Goal: Task Accomplishment & Management: Manage account settings

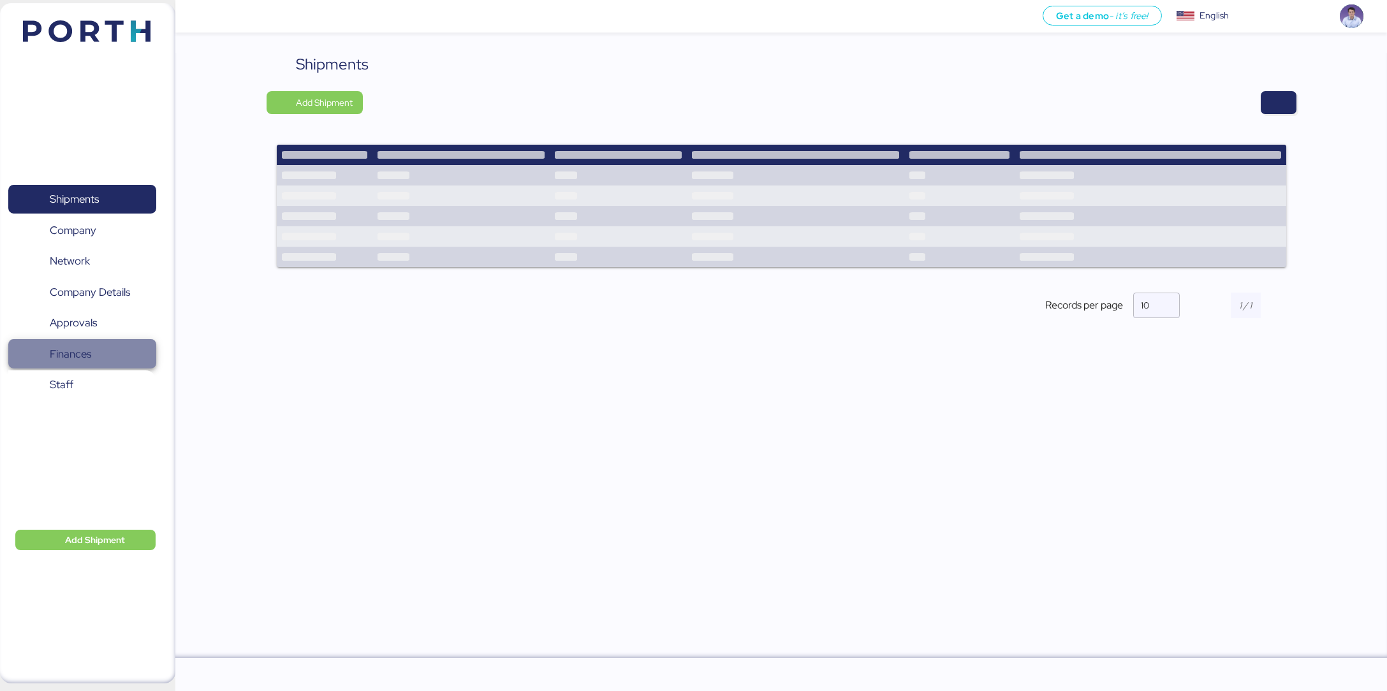
click at [89, 354] on span "Finances" at bounding box center [70, 354] width 41 height 18
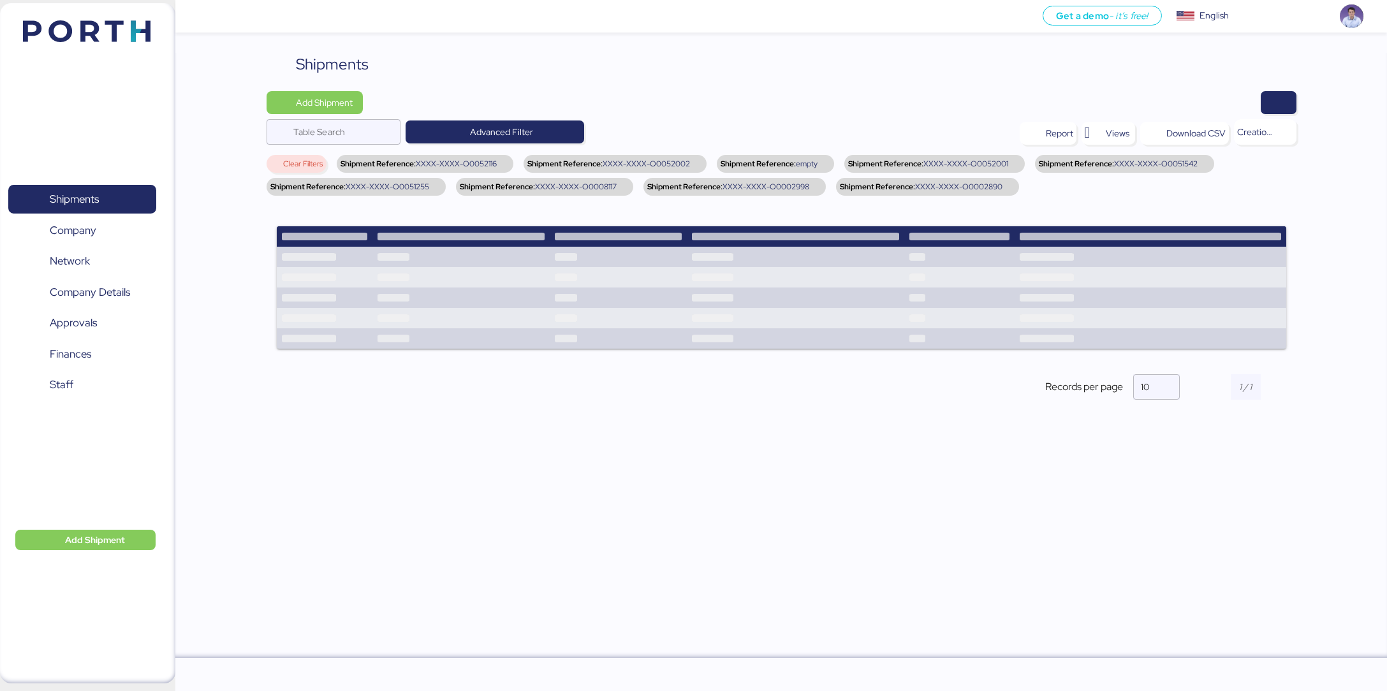
click at [289, 164] on span "Clear Filters" at bounding box center [303, 164] width 40 height 8
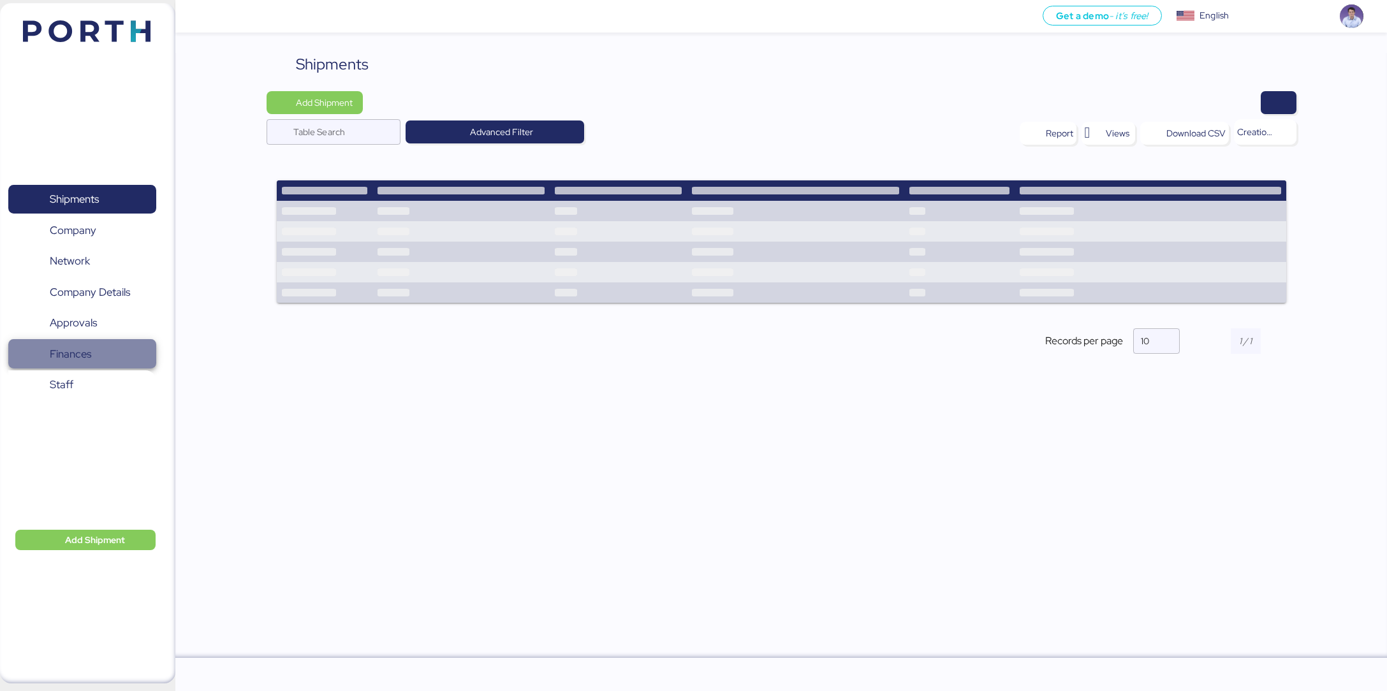
click at [85, 347] on span "Finances" at bounding box center [70, 354] width 41 height 18
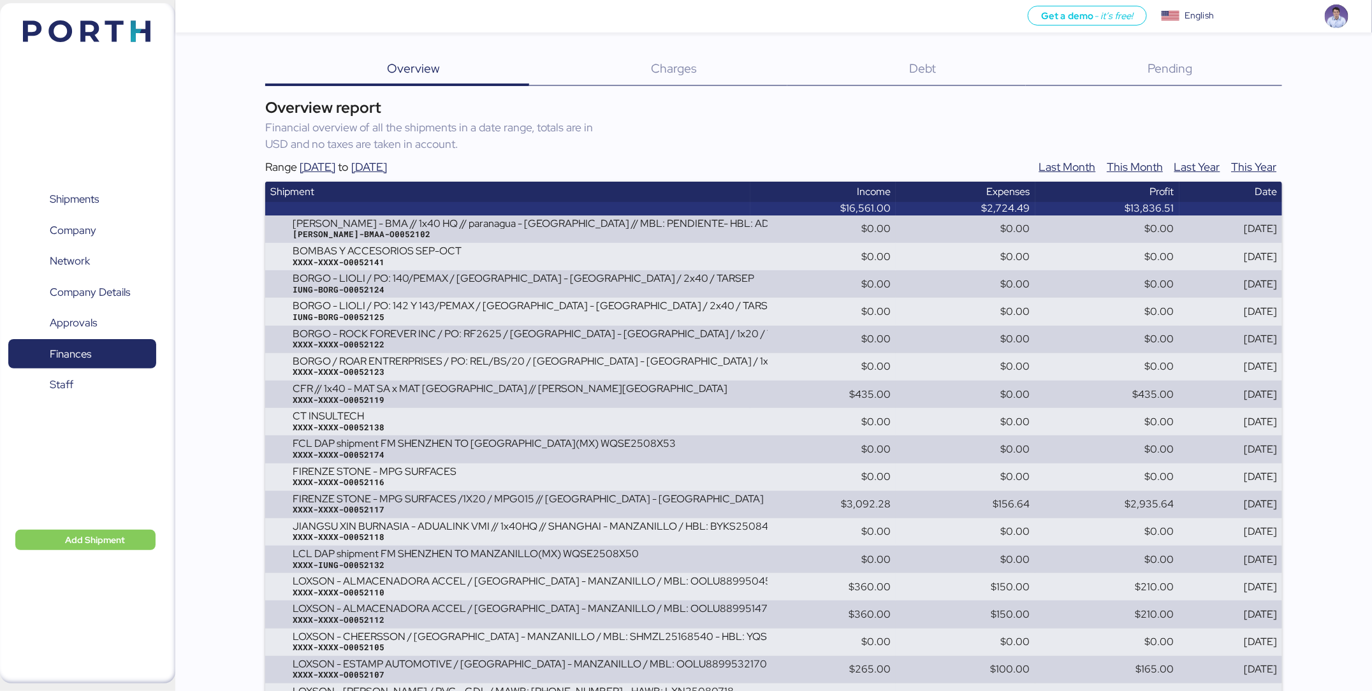
click at [914, 78] on div "Debt 0" at bounding box center [906, 69] width 238 height 33
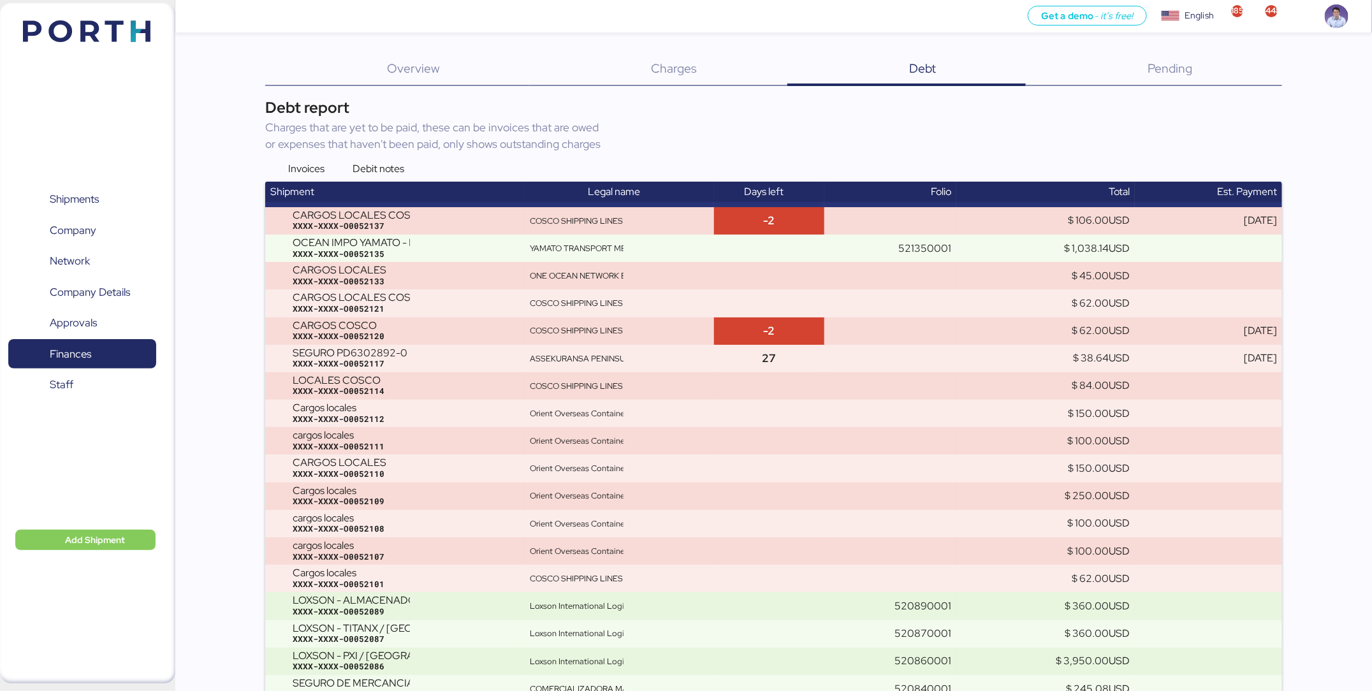
scroll to position [431, 0]
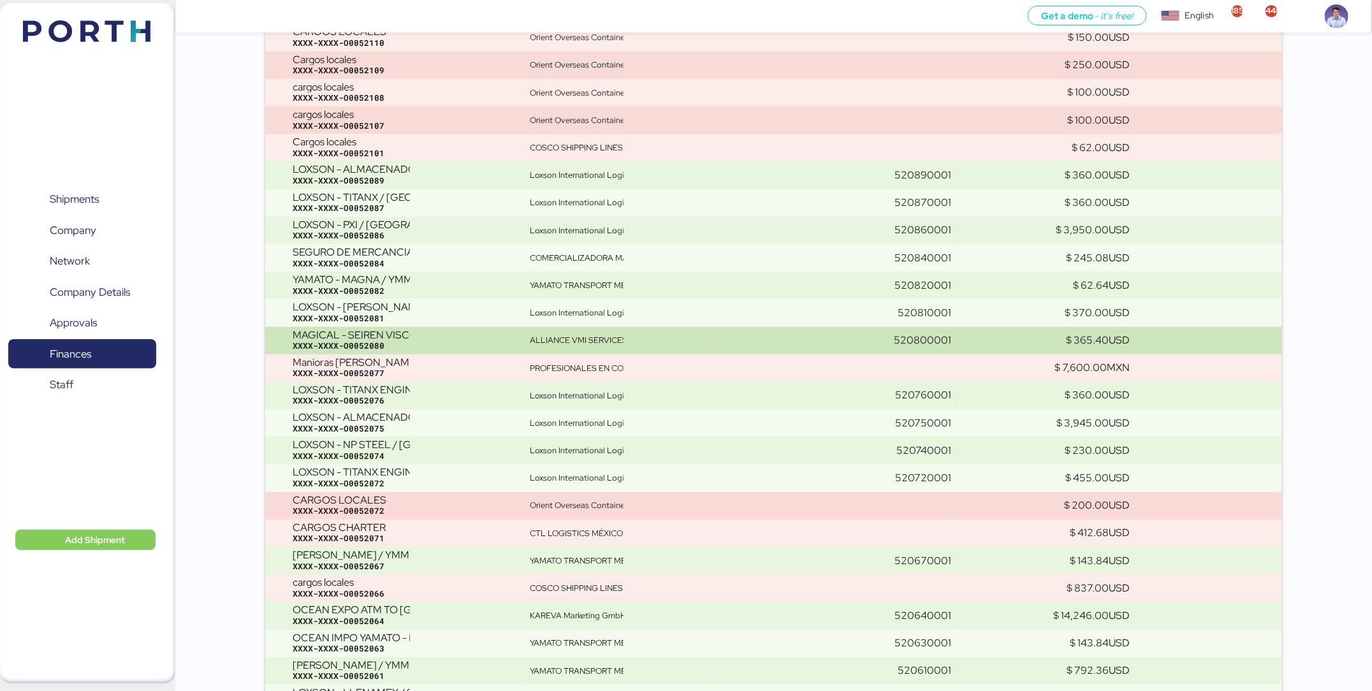
click at [409, 330] on div "MAGICAL - SEIREN VISCOTEC // LCL // POL: KAOHSIUNG - POD: MANZANILLO // MBL: MT…" at bounding box center [351, 335] width 117 height 11
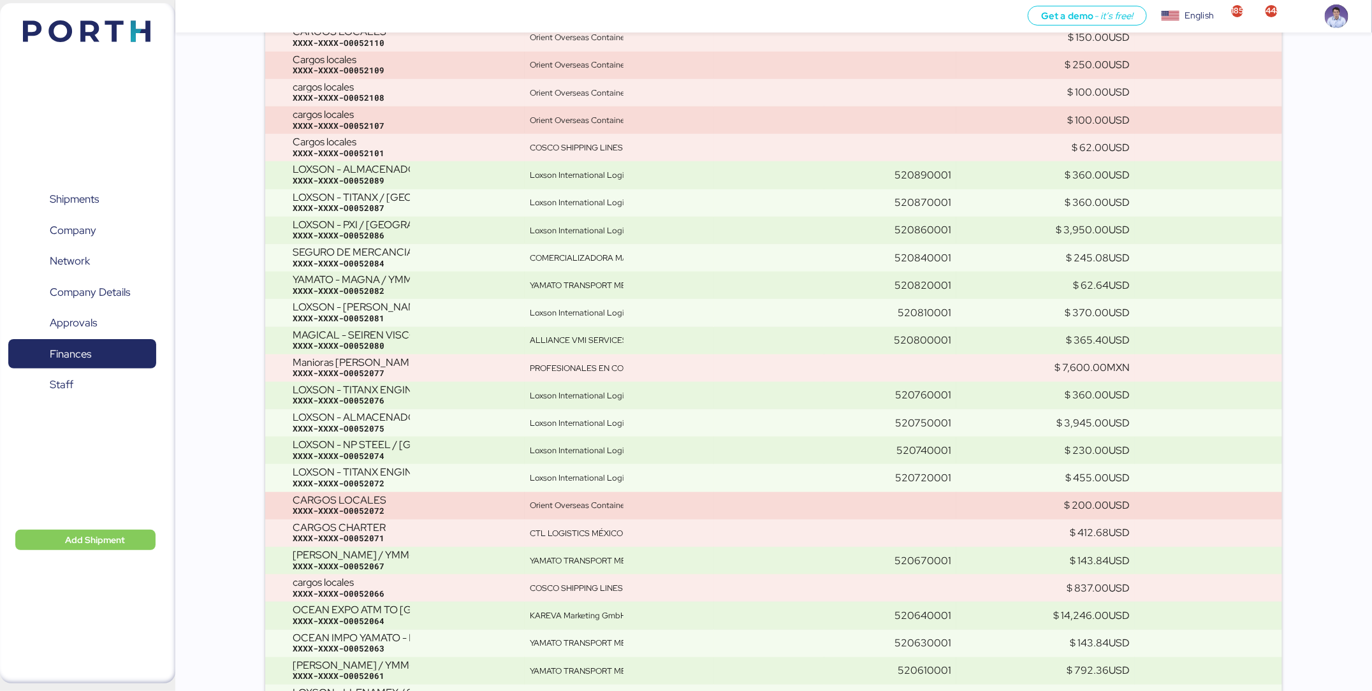
scroll to position [1037, 0]
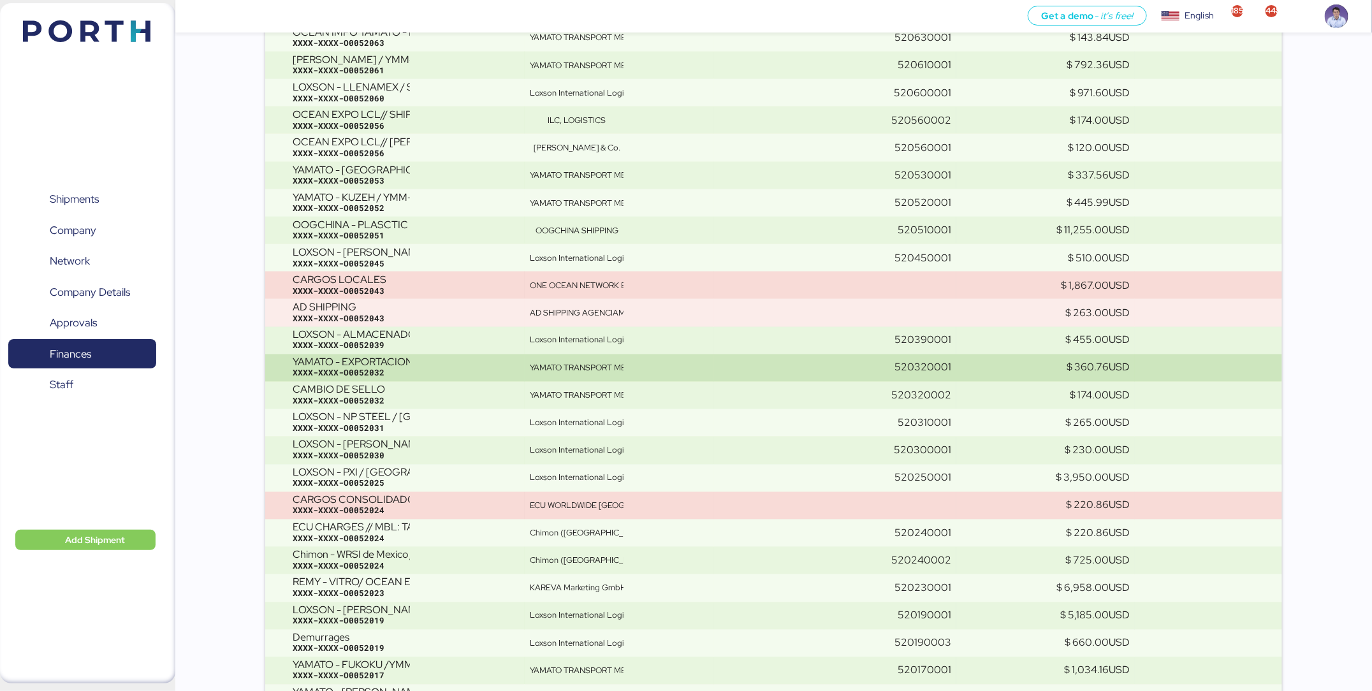
click at [481, 358] on div "YAMATO - EXPORTACION / 1 X 40´DC / YMM-OE-013 XXXX-XXXX-O0052032" at bounding box center [406, 368] width 227 height 22
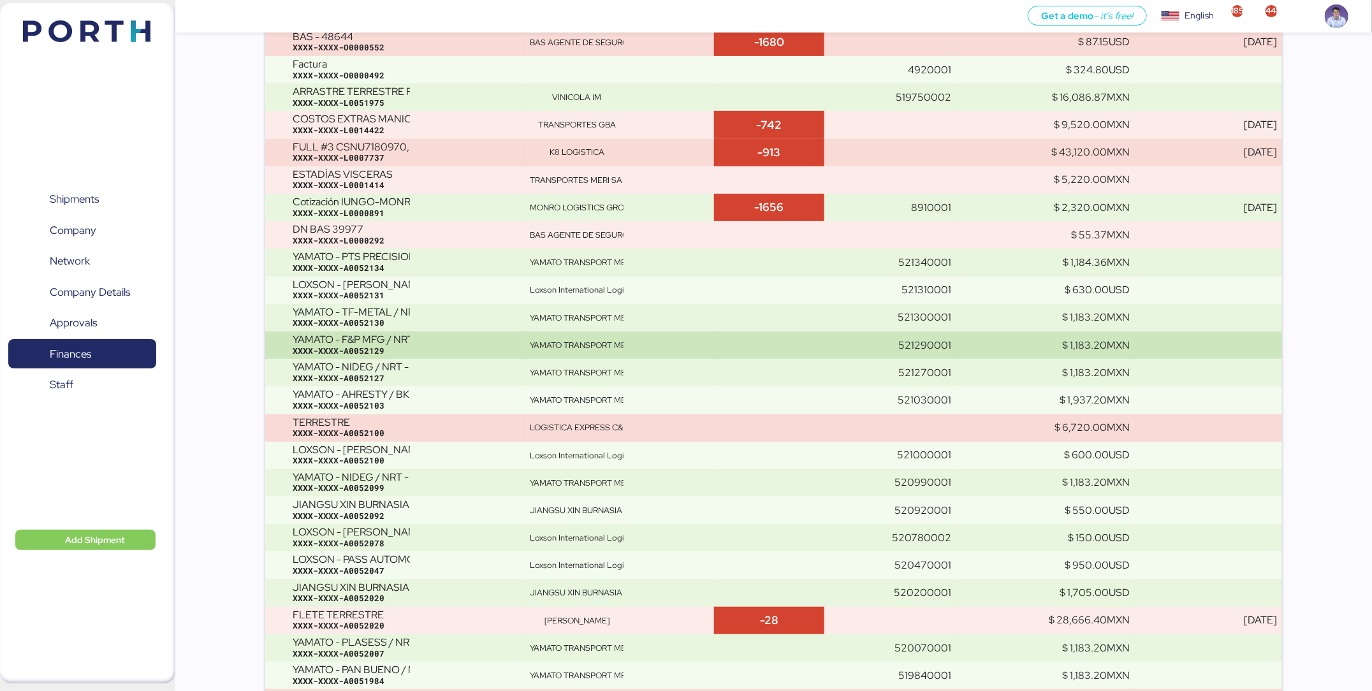
scroll to position [0, 0]
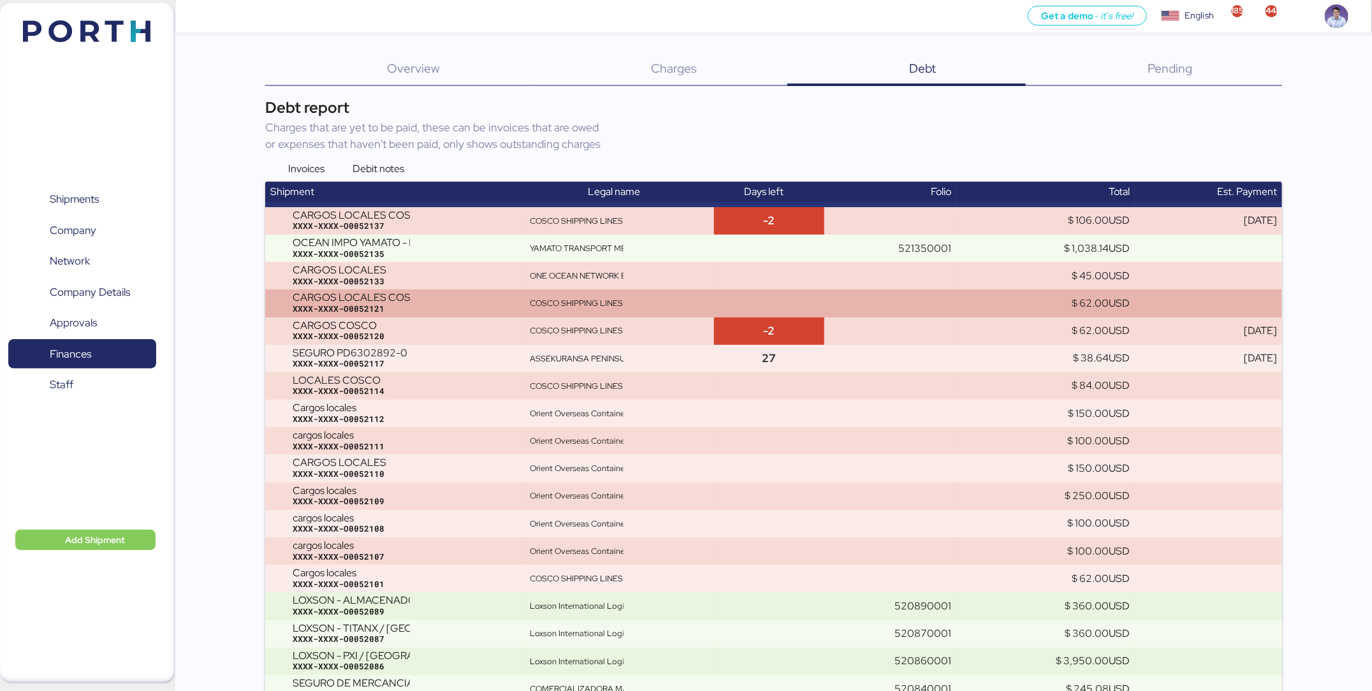
click at [321, 305] on div "XXXX-XXXX-O0052121" at bounding box center [406, 308] width 227 height 11
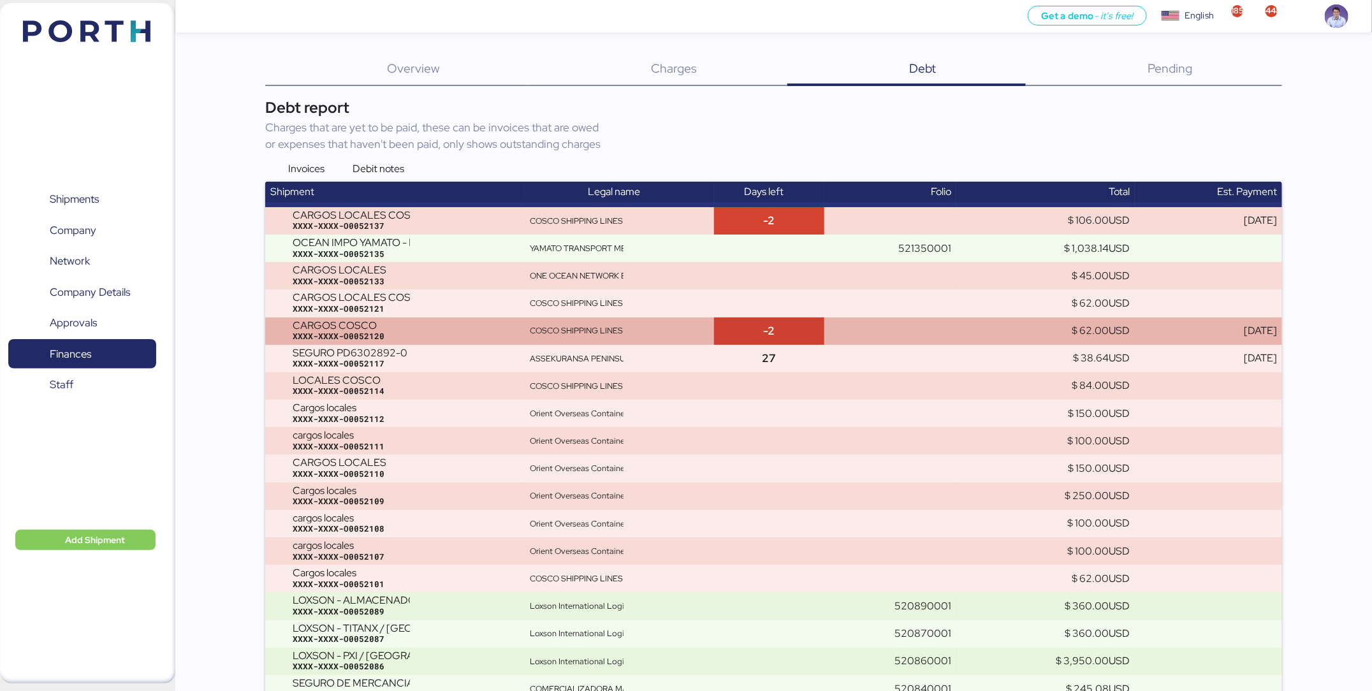
click at [337, 325] on div "CARGOS COSCO" at bounding box center [351, 325] width 117 height 11
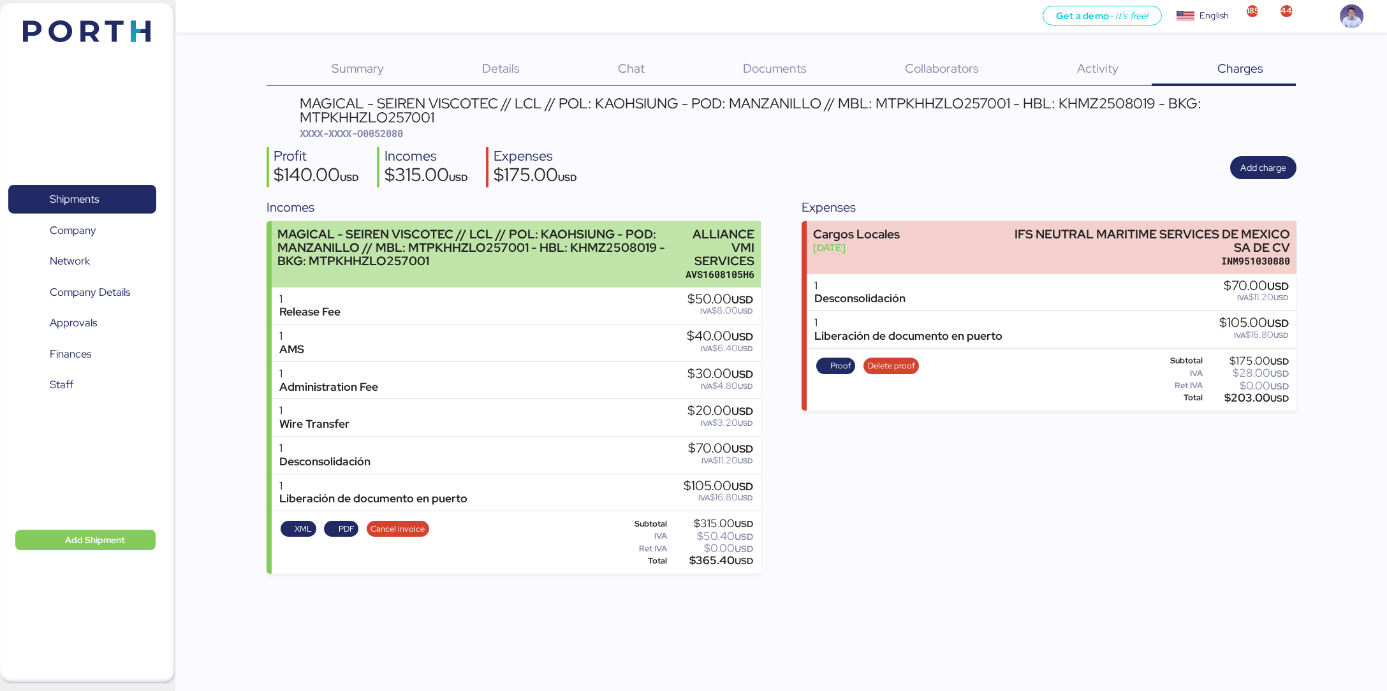
click at [521, 254] on div "MAGICAL - SEIREN VISCOTEC // LCL // POL: KAOHSIUNG - POD: MANZANILLO // MBL: MT…" at bounding box center [478, 248] width 402 height 40
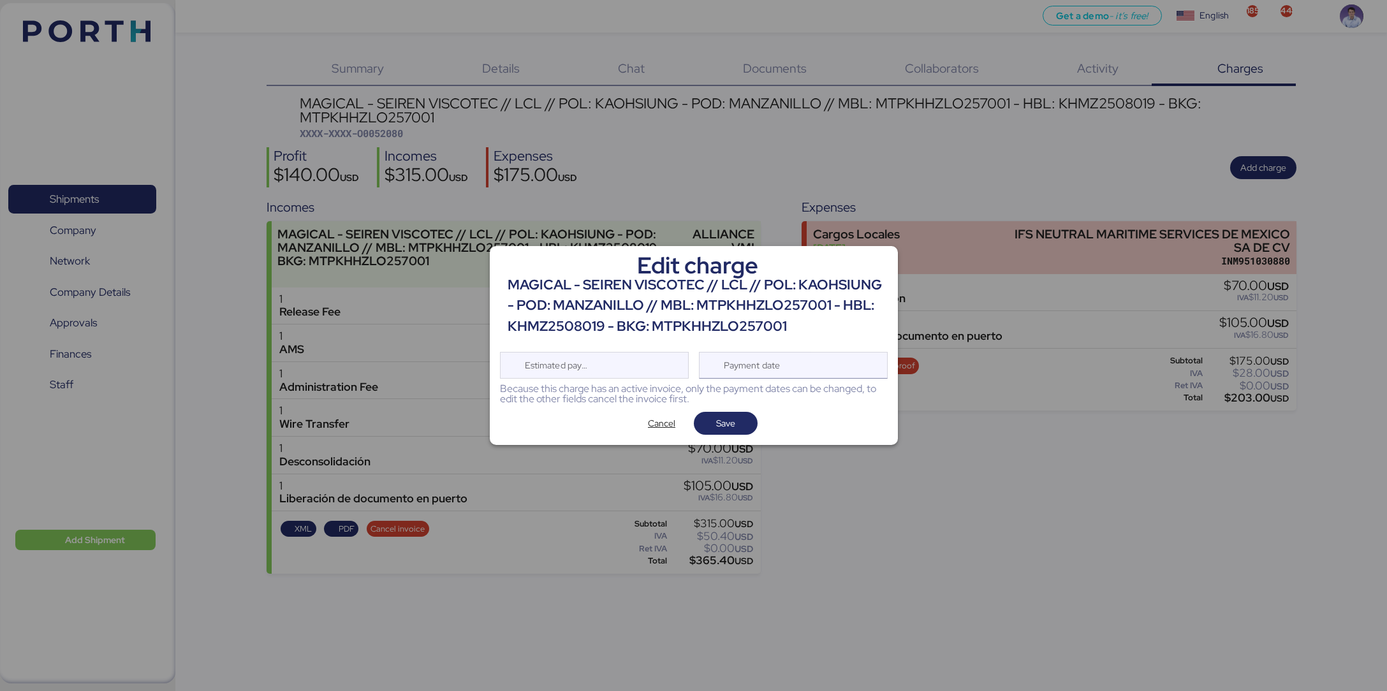
click at [761, 360] on div "Payment date" at bounding box center [753, 365] width 76 height 25
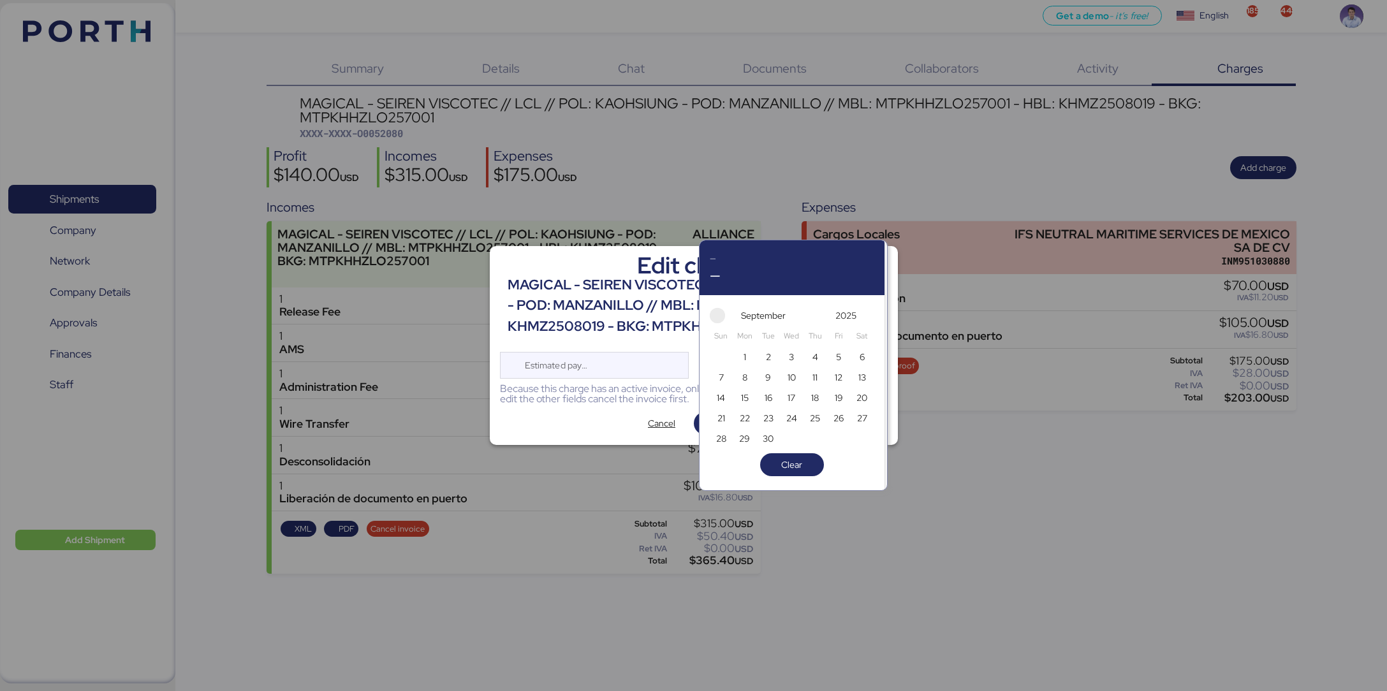
click at [718, 313] on span "button" at bounding box center [717, 315] width 15 height 15
click at [838, 440] on span "29" at bounding box center [838, 438] width 11 height 15
type input "Aug 29, 2025"
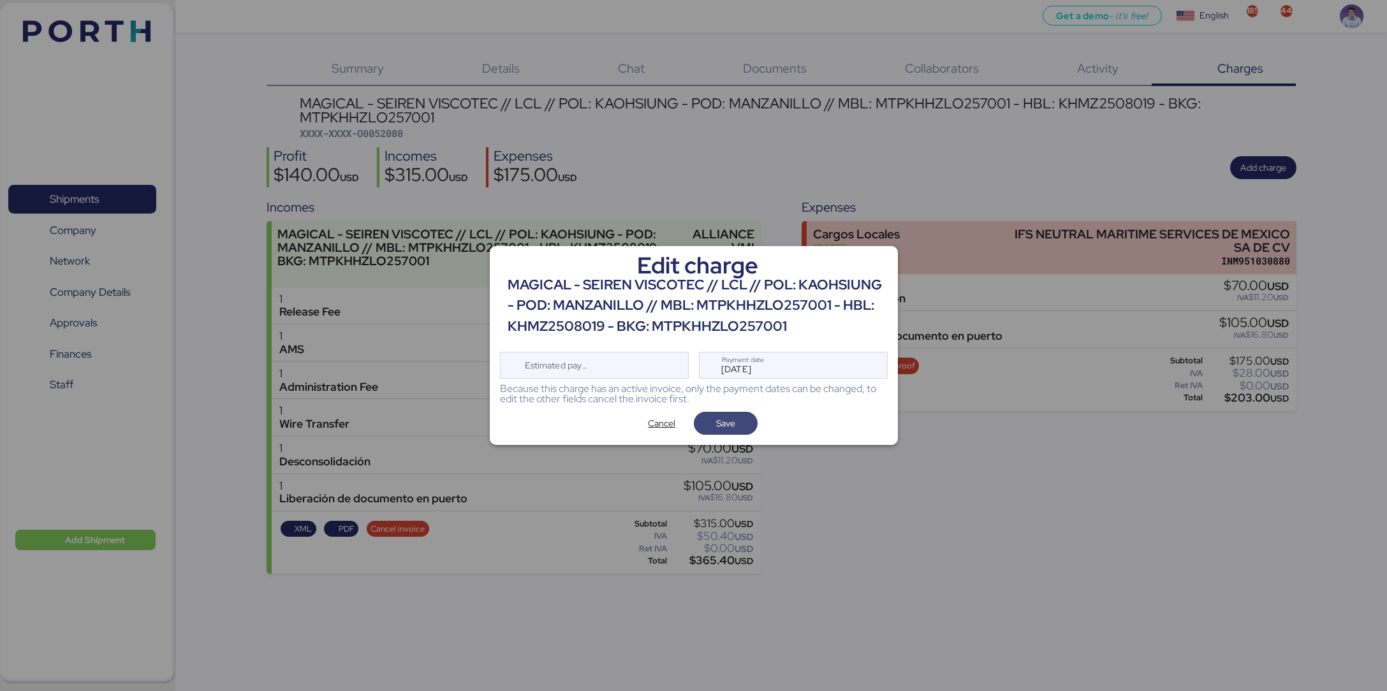
click at [720, 420] on span "Save" at bounding box center [725, 423] width 19 height 15
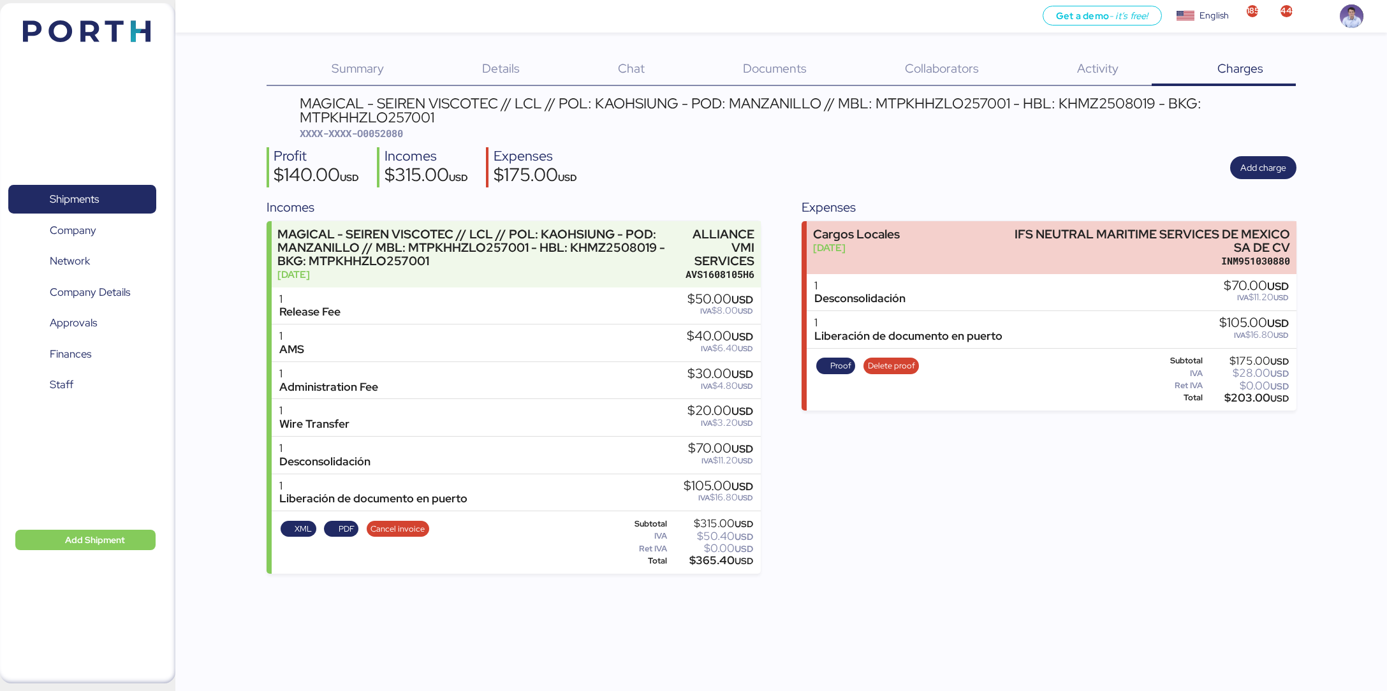
click at [843, 496] on div "Expenses Cargos Locales Aug 28, 2025 IFS NEUTRAL MARITIME SERVICES DE MEXICO SA…" at bounding box center [1048, 386] width 494 height 376
